Goal: Book appointment/travel/reservation

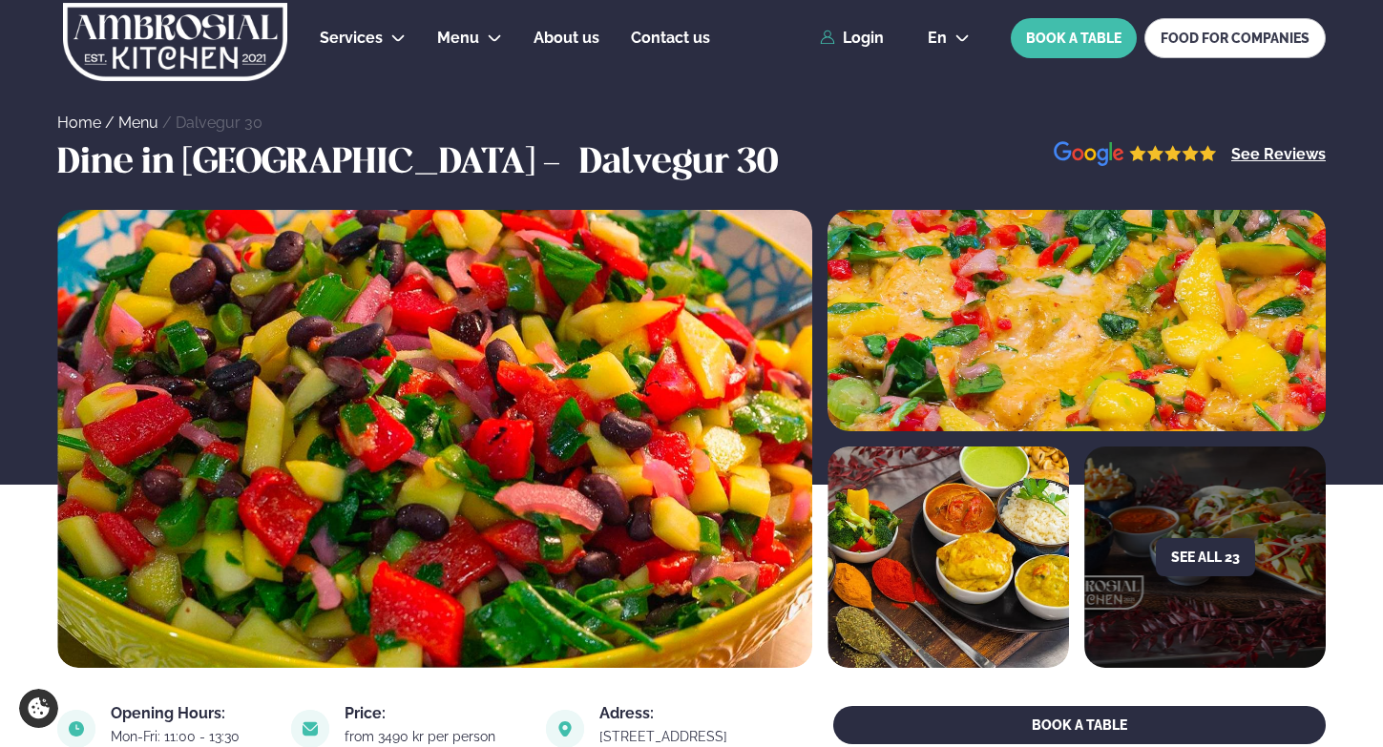
scroll to position [766, 0]
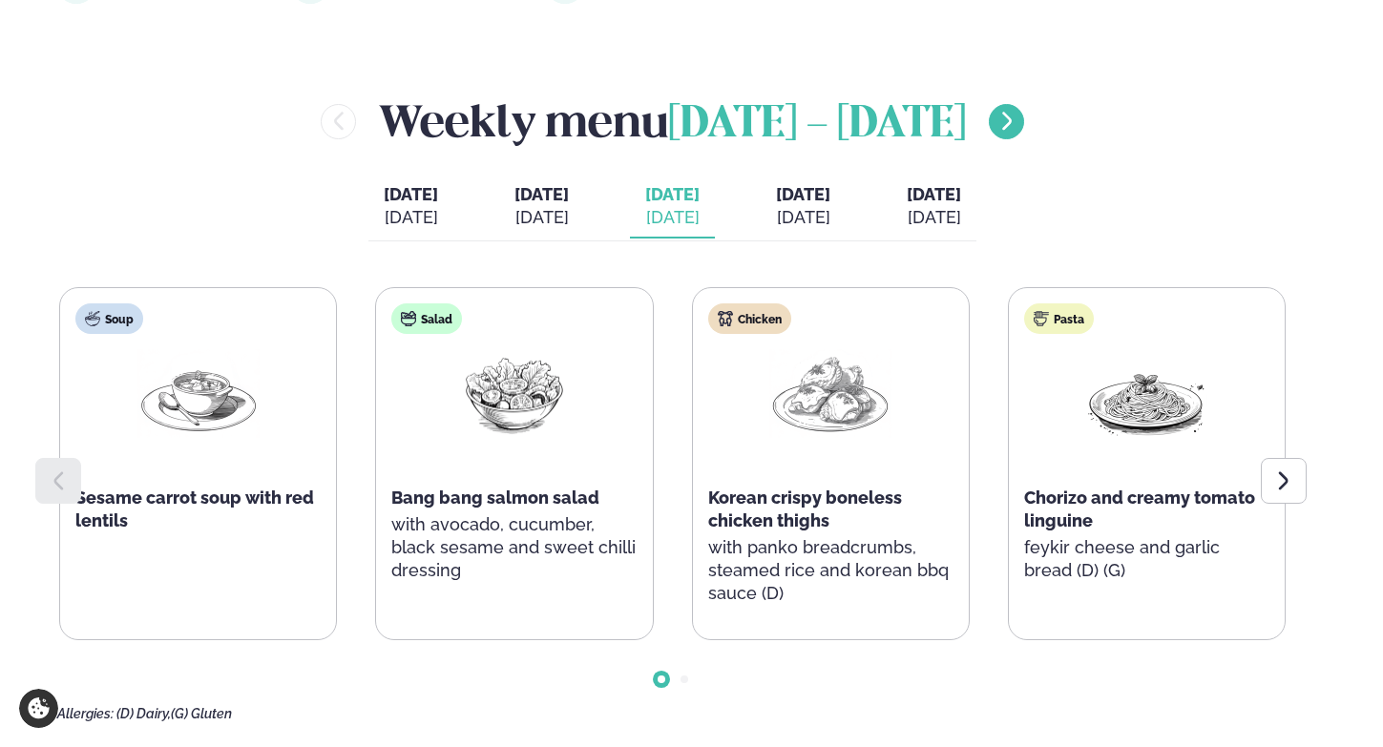
click at [1012, 113] on icon "menu-btn-right" at bounding box center [1007, 121] width 10 height 18
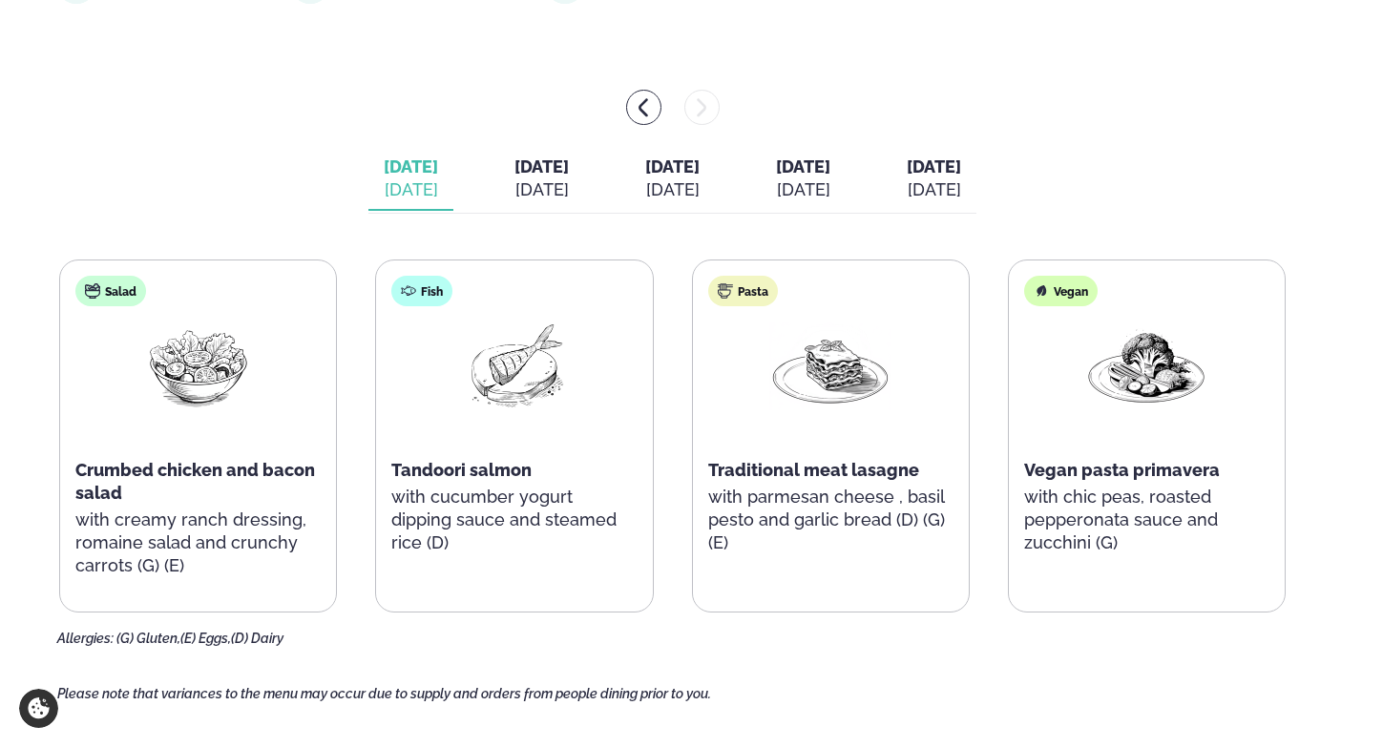
click at [515, 188] on div "[DATE]" at bounding box center [542, 190] width 54 height 23
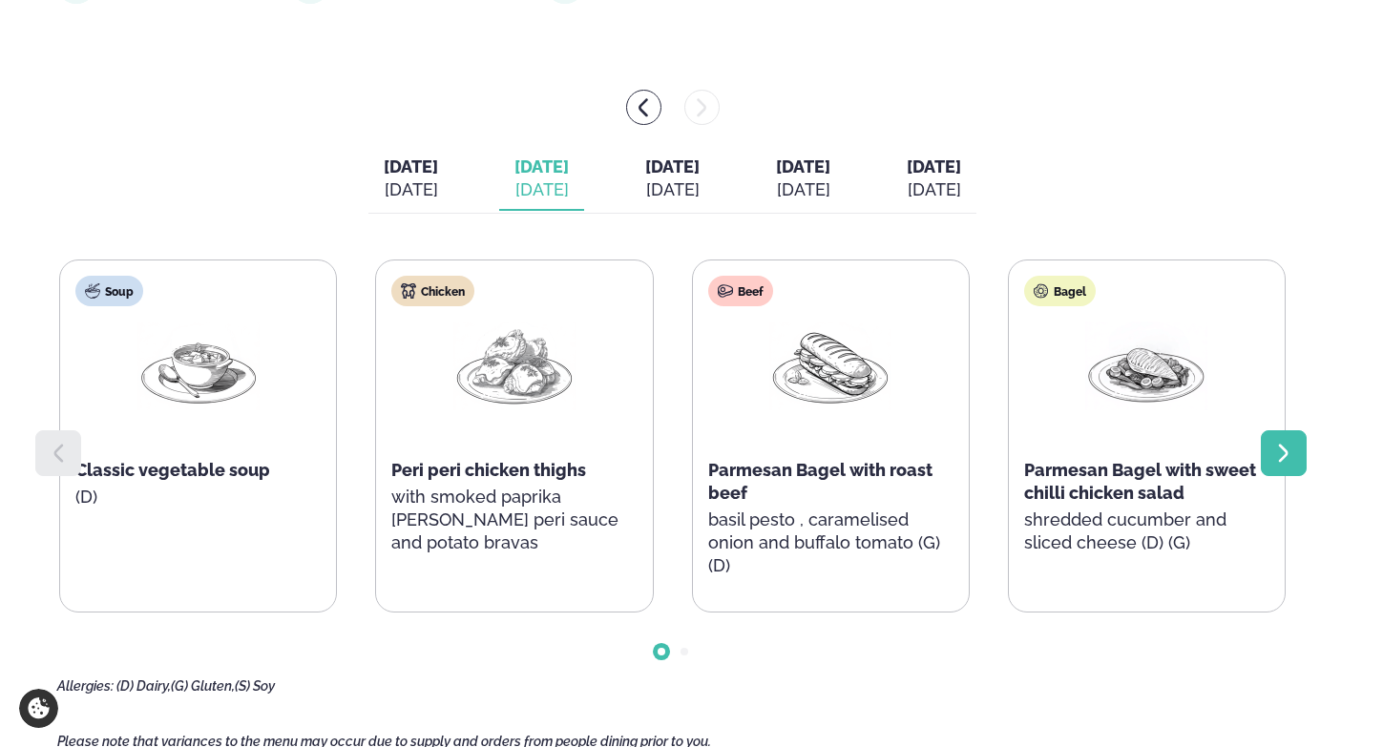
click at [1271, 456] on div at bounding box center [1284, 454] width 46 height 46
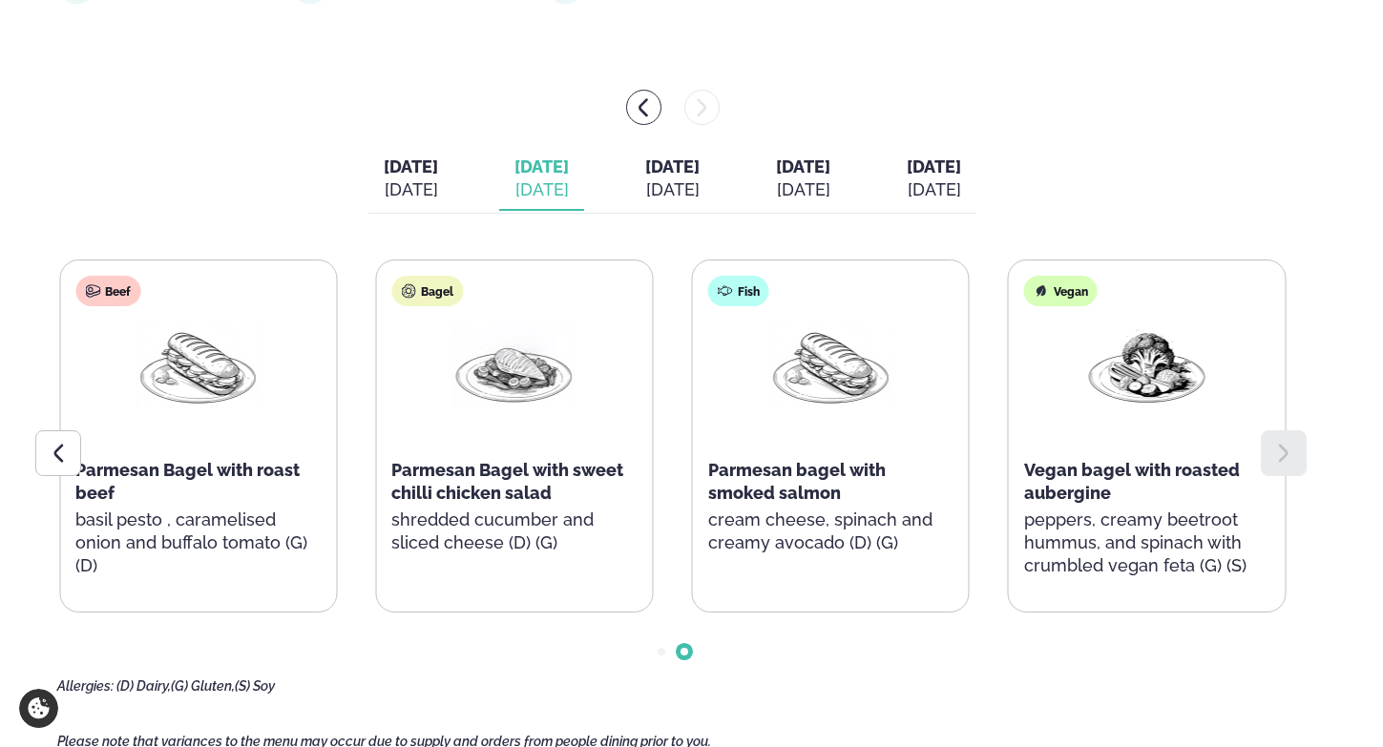
click at [681, 179] on div "[DATE]" at bounding box center [672, 190] width 54 height 23
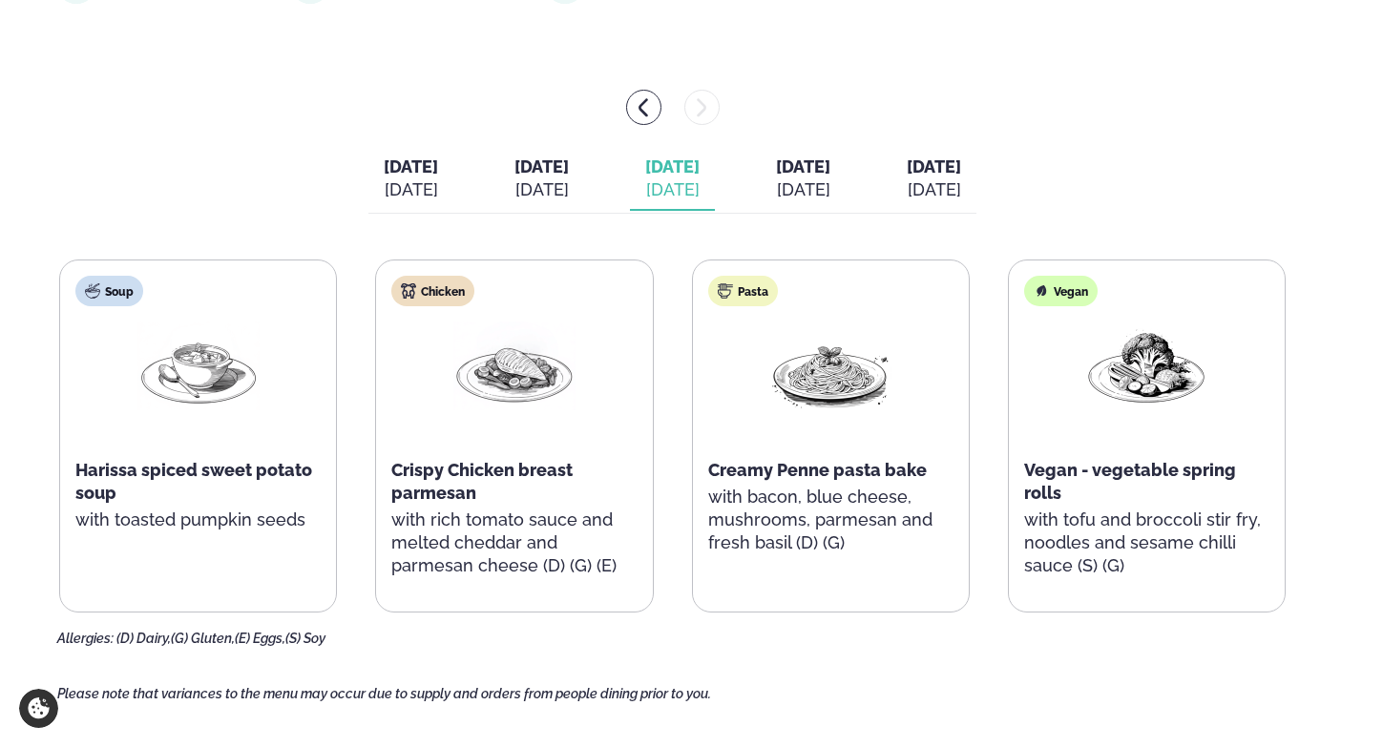
click at [828, 186] on div "[DATE]" at bounding box center [803, 190] width 54 height 23
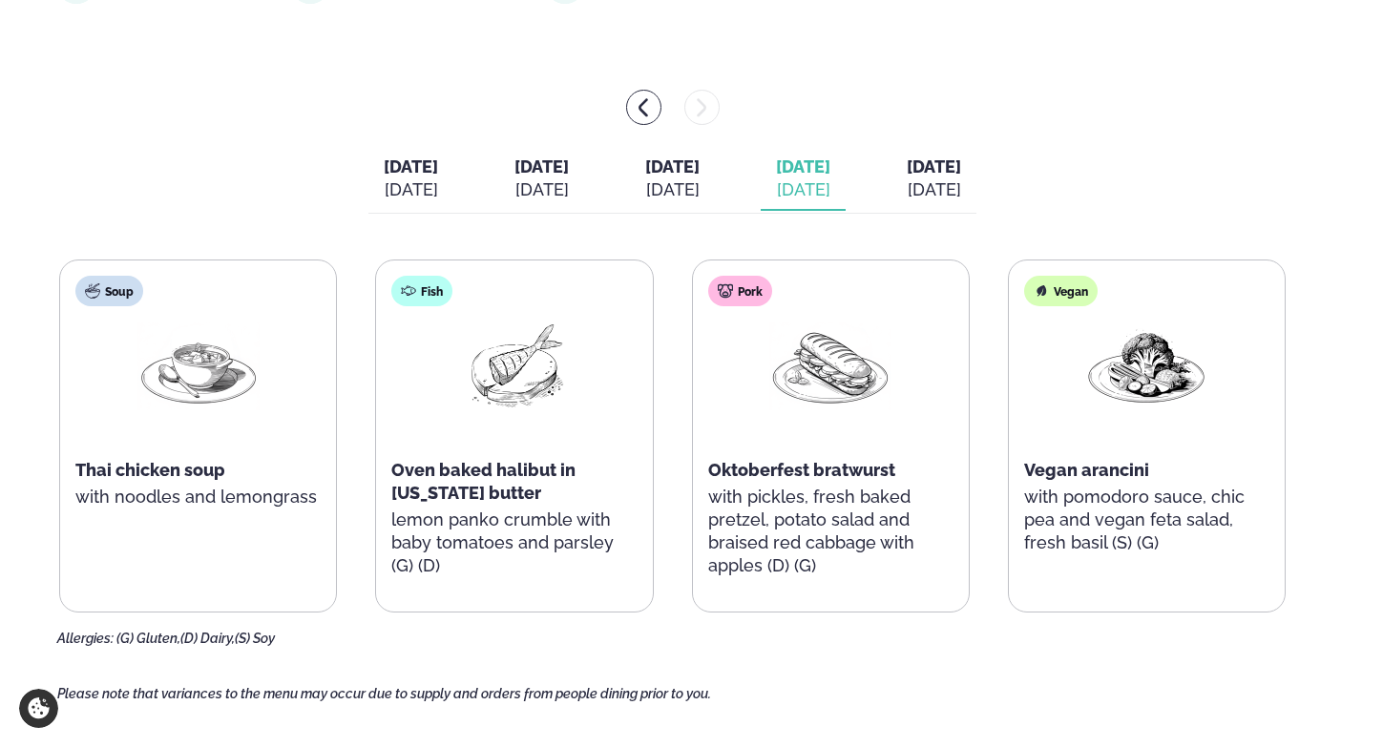
click at [959, 175] on span "[DATE]" at bounding box center [934, 167] width 54 height 20
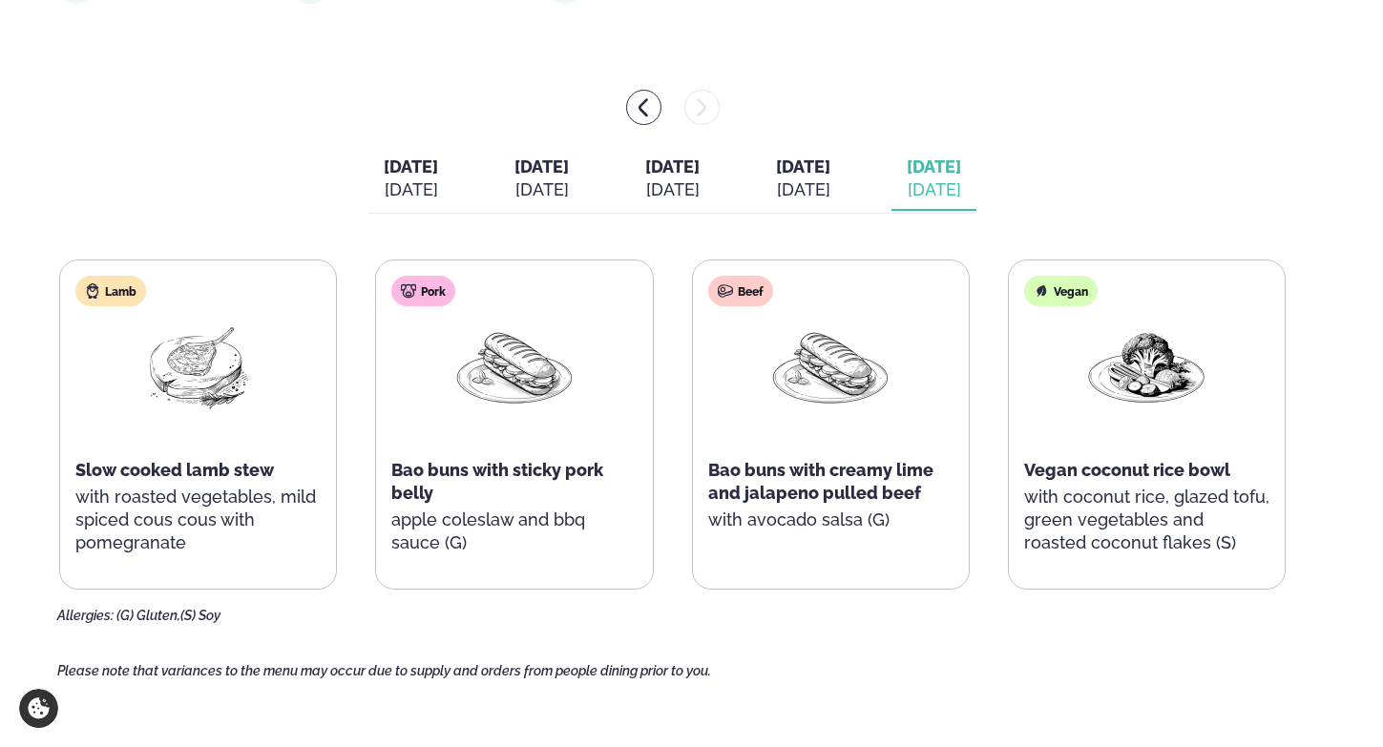
click at [830, 179] on div "[DATE]" at bounding box center [803, 190] width 54 height 23
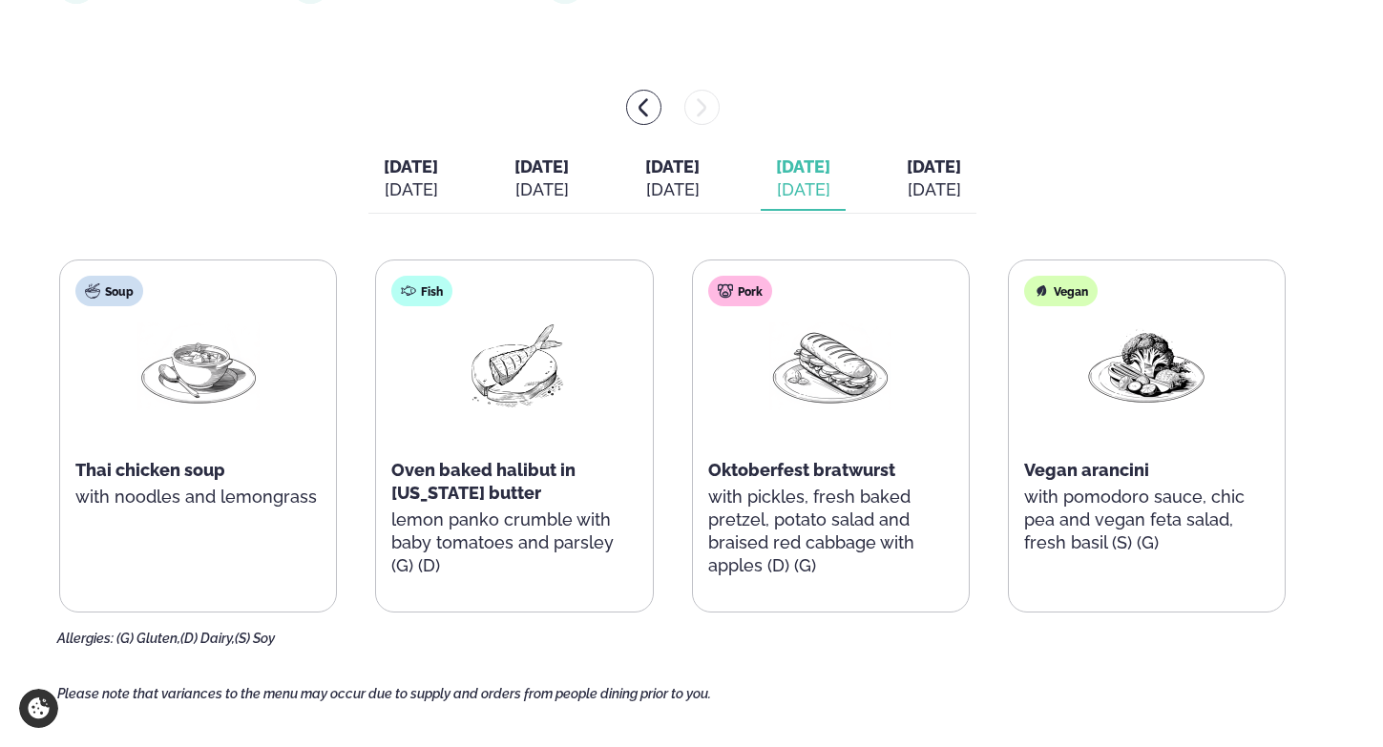
click at [691, 188] on div "[DATE]" at bounding box center [672, 190] width 54 height 23
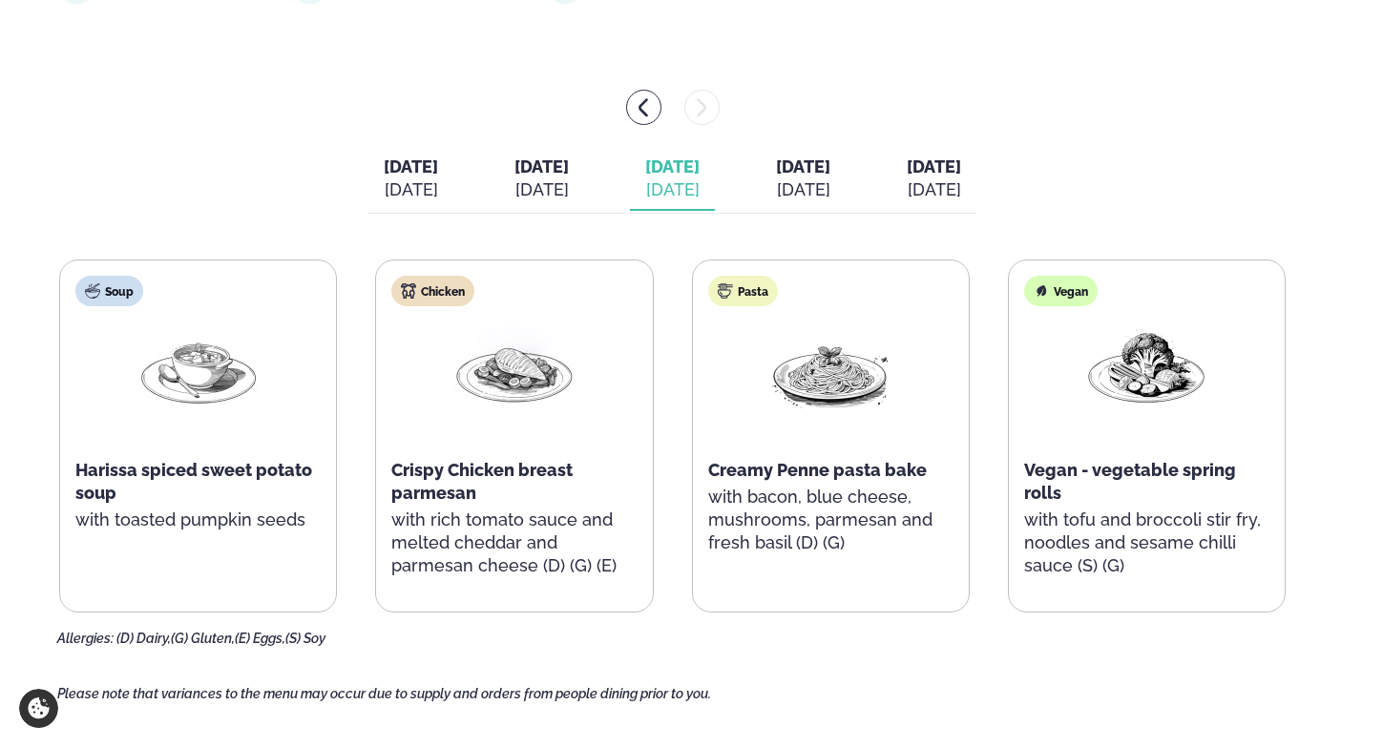
click at [515, 185] on div "[DATE]" at bounding box center [542, 190] width 54 height 23
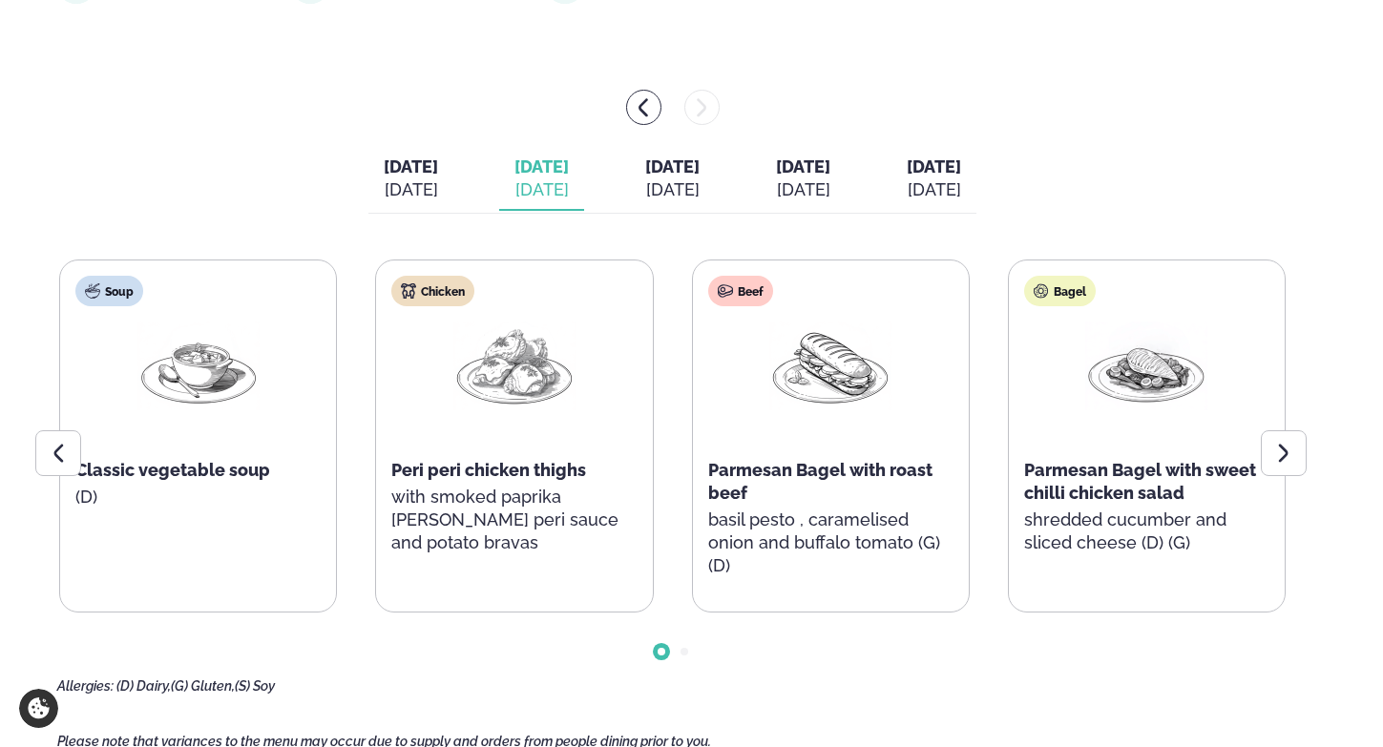
click at [382, 207] on button "[DATE] [DATE]" at bounding box center [410, 179] width 85 height 63
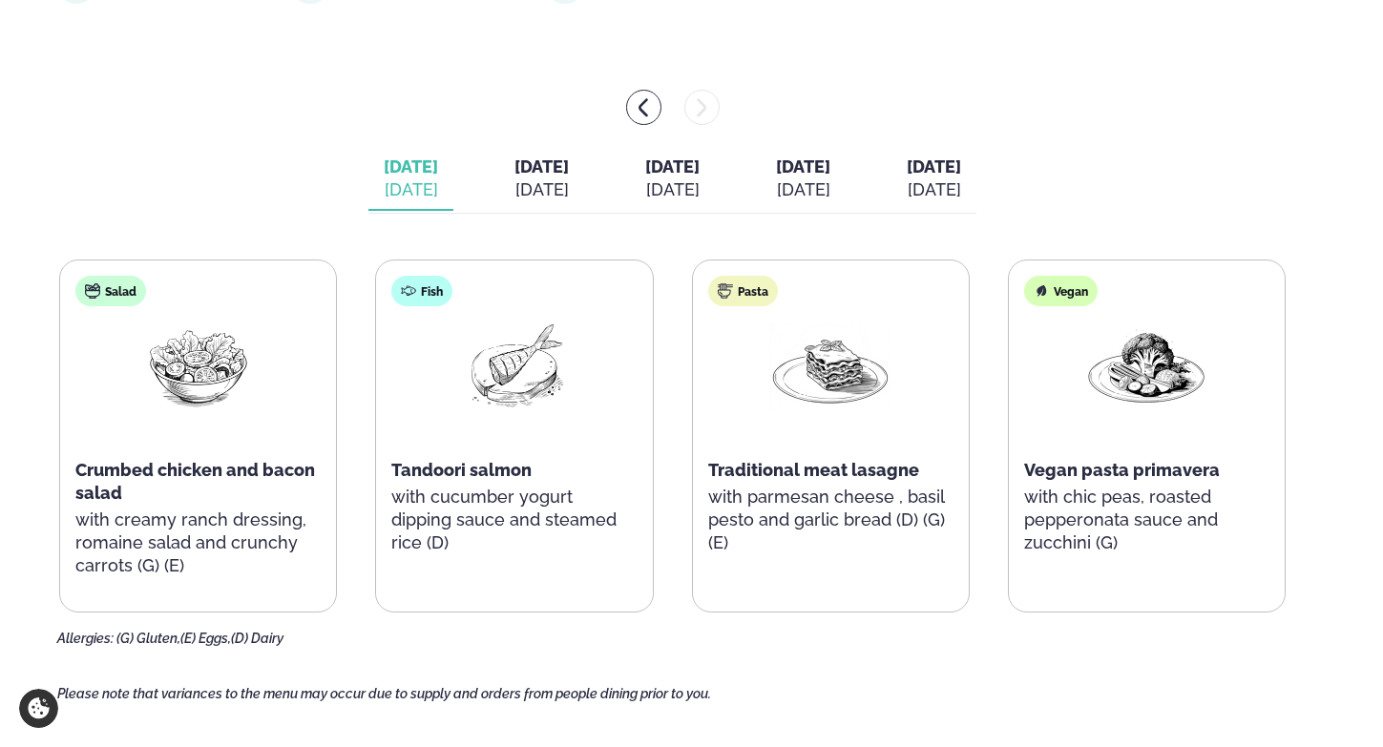
click at [961, 168] on span "[DATE]" at bounding box center [934, 167] width 54 height 20
